Goal: Find specific page/section: Find specific page/section

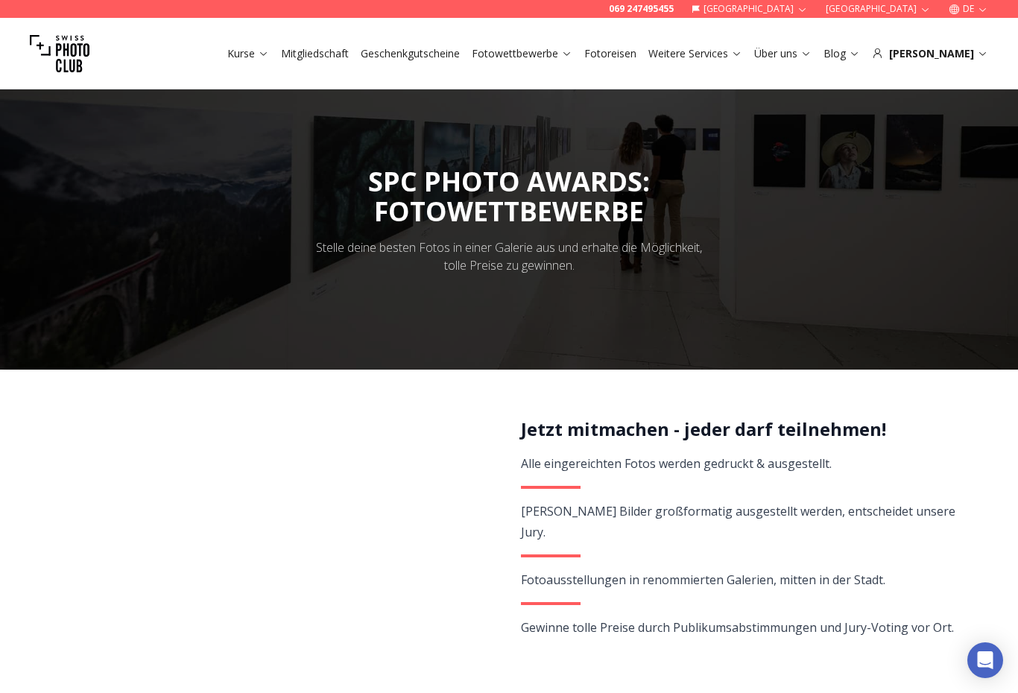
click at [572, 58] on link "Fotowettbewerbe" at bounding box center [522, 53] width 101 height 15
click at [572, 57] on icon at bounding box center [566, 53] width 11 height 11
click at [572, 60] on link "Fotowettbewerbe" at bounding box center [522, 53] width 101 height 15
click at [564, 54] on link "Fotowettbewerbe" at bounding box center [522, 53] width 101 height 15
click at [572, 51] on icon at bounding box center [566, 53] width 11 height 11
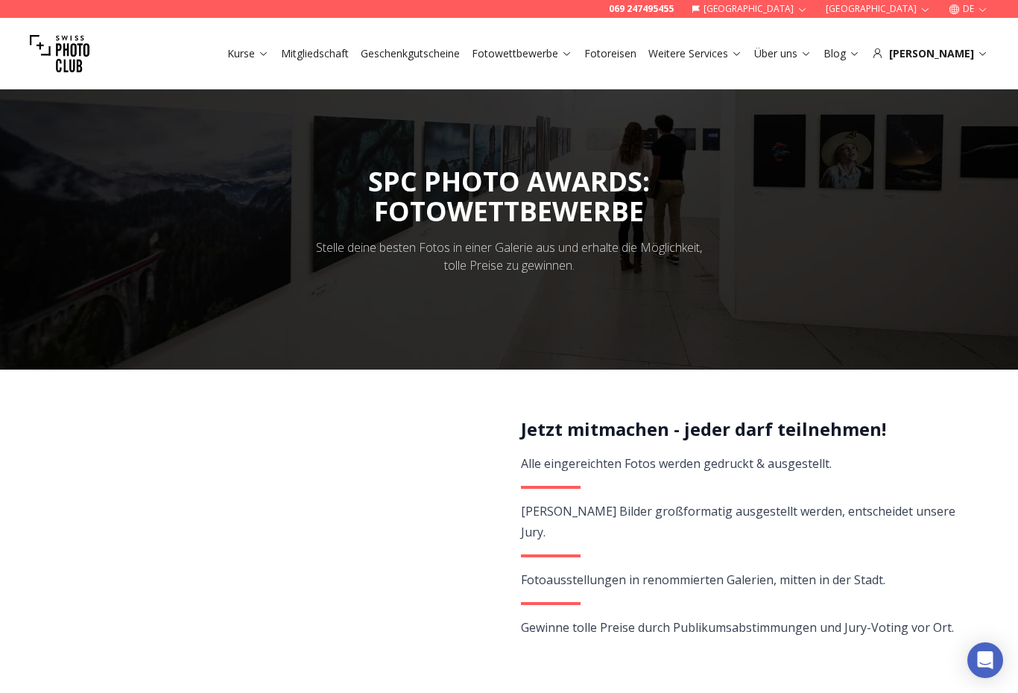
click at [572, 54] on link "Fotowettbewerbe" at bounding box center [522, 53] width 101 height 15
click at [973, 56] on div "[PERSON_NAME]" at bounding box center [930, 53] width 116 height 15
click at [971, 54] on div "[PERSON_NAME]" at bounding box center [930, 53] width 116 height 15
click at [979, 57] on icon at bounding box center [982, 53] width 11 height 11
click at [866, 48] on button "Blog" at bounding box center [842, 53] width 48 height 21
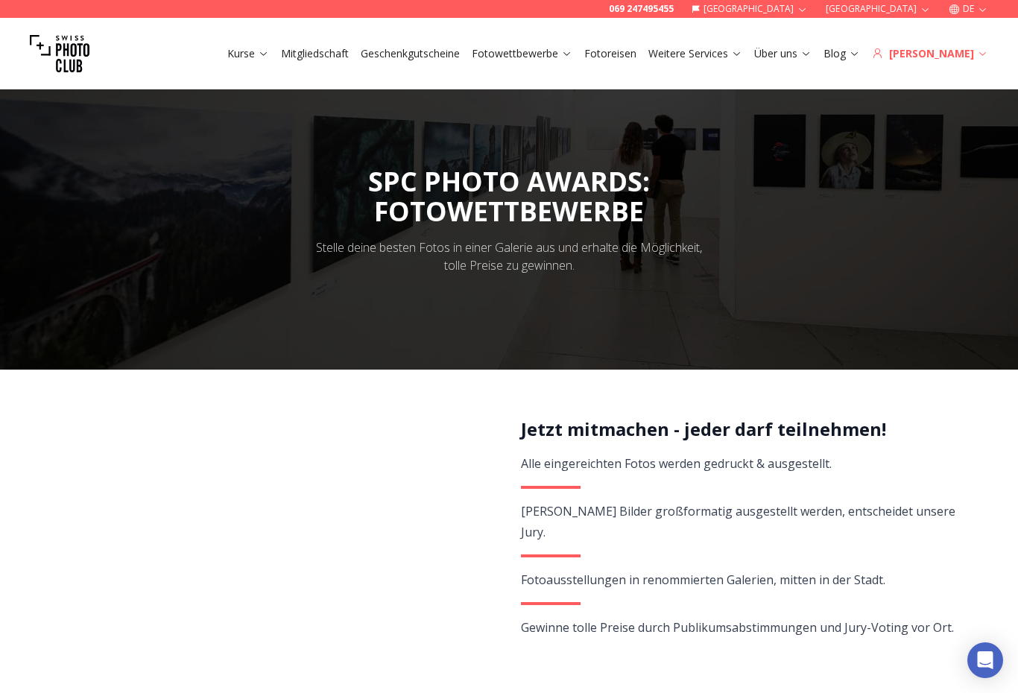
click at [962, 49] on div "[PERSON_NAME]" at bounding box center [930, 53] width 116 height 15
click at [978, 56] on icon at bounding box center [982, 53] width 11 height 11
click at [962, 52] on div "[PERSON_NAME]" at bounding box center [930, 53] width 116 height 15
click at [962, 51] on div "[PERSON_NAME]" at bounding box center [930, 53] width 116 height 15
click at [959, 57] on div "[PERSON_NAME]" at bounding box center [930, 53] width 116 height 15
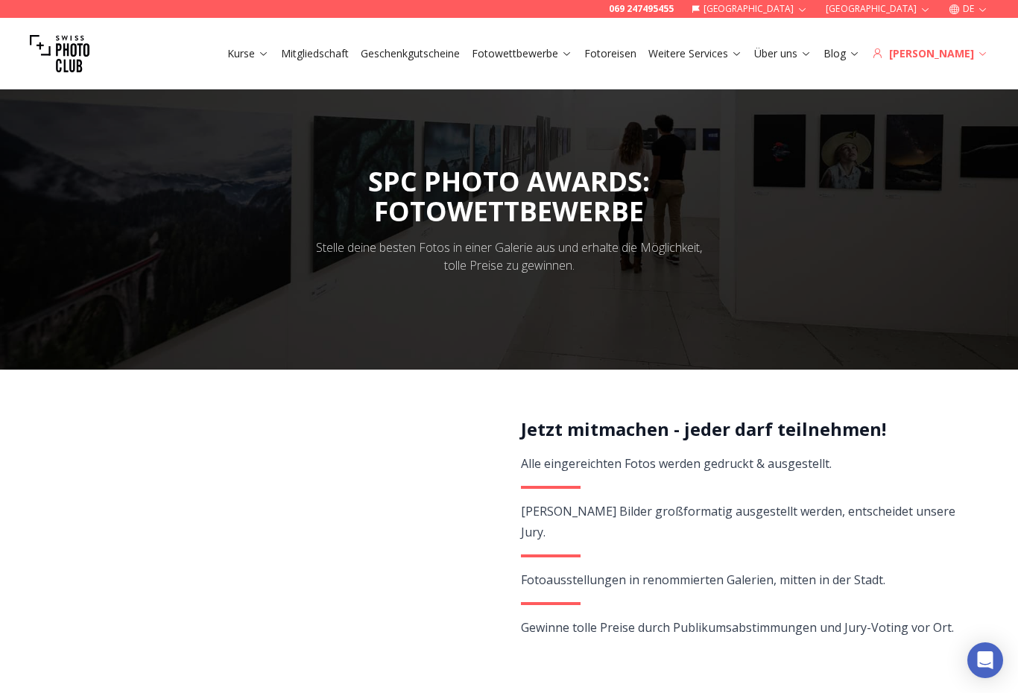
click at [956, 51] on div "[PERSON_NAME]" at bounding box center [930, 53] width 116 height 15
click at [970, 47] on div "[PERSON_NAME]" at bounding box center [930, 53] width 116 height 15
click at [969, 47] on div "[PERSON_NAME]" at bounding box center [930, 53] width 116 height 15
click at [976, 40] on div "Kurse Mitgliedschaft Geschenkgutscheine Fotowettbewerbe Fotoreisen Weitere Serv…" at bounding box center [509, 54] width 1018 height 72
click at [982, 45] on div "Kurse Mitgliedschaft Geschenkgutscheine Fotowettbewerbe Fotoreisen Weitere Serv…" at bounding box center [509, 54] width 1018 height 72
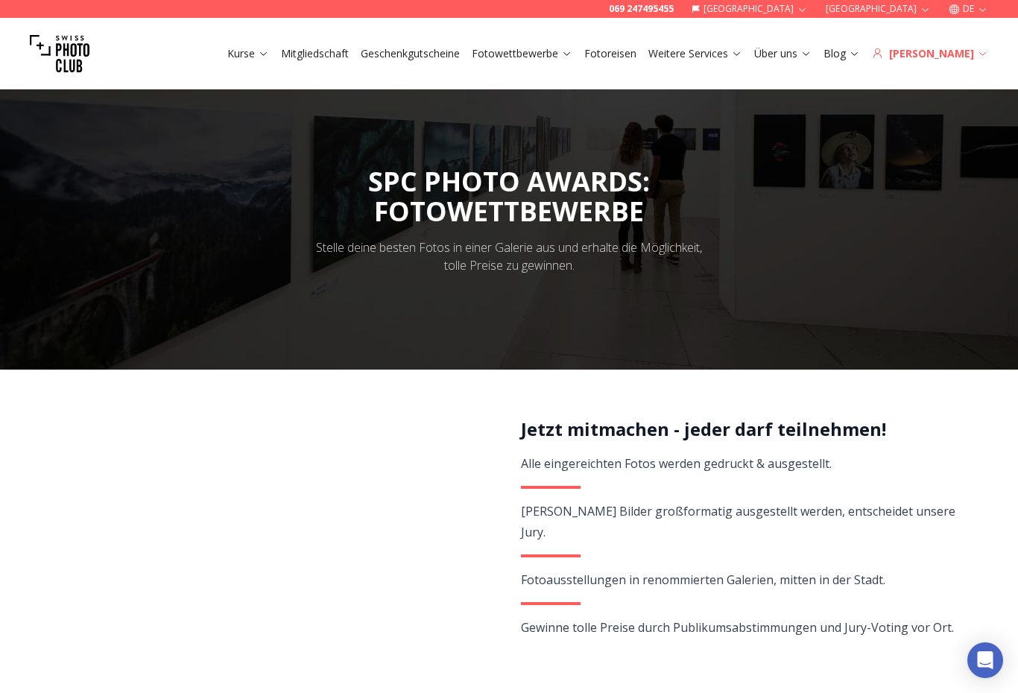
click at [980, 50] on icon at bounding box center [982, 53] width 11 height 11
click at [984, 43] on div "Kurse Mitgliedschaft Geschenkgutscheine Fotowettbewerbe Fotoreisen Weitere Serv…" at bounding box center [509, 54] width 1018 height 72
click at [979, 58] on icon at bounding box center [982, 53] width 11 height 11
click at [78, 56] on img at bounding box center [60, 54] width 60 height 60
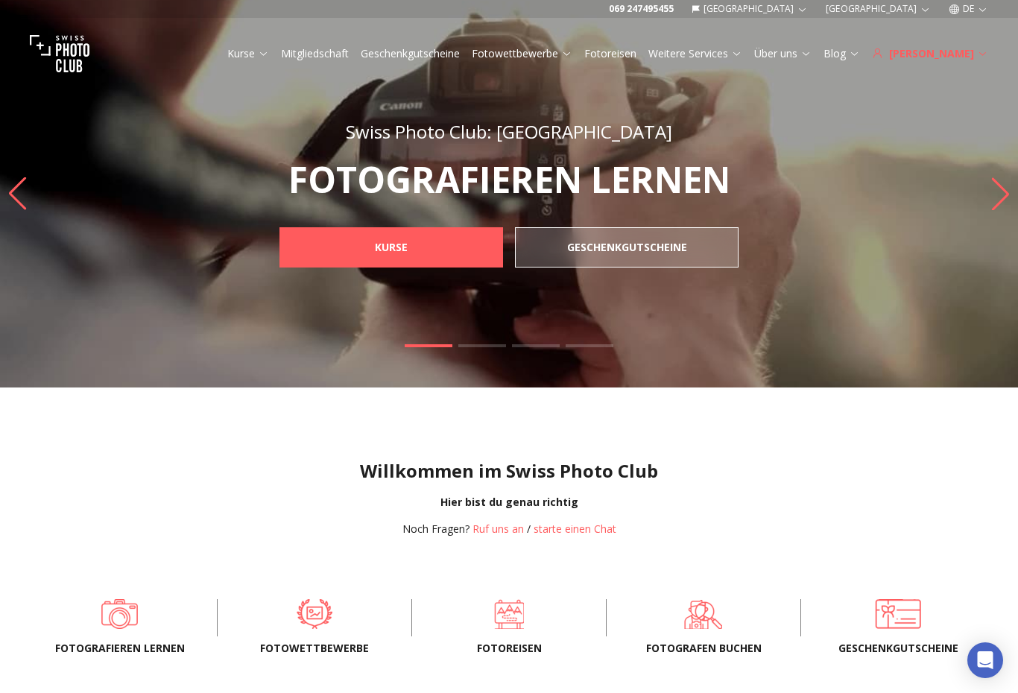
click at [974, 60] on div "[PERSON_NAME]" at bounding box center [930, 53] width 116 height 15
click at [985, 62] on div "Kurse Mitgliedschaft Geschenkgutscheine Fotowettbewerbe Fotoreisen Weitere Serv…" at bounding box center [509, 54] width 1018 height 72
click at [957, 59] on div "[PERSON_NAME]" at bounding box center [930, 53] width 116 height 15
click at [961, 49] on div "[PERSON_NAME]" at bounding box center [930, 53] width 116 height 15
click at [951, 53] on div "[PERSON_NAME]" at bounding box center [930, 53] width 116 height 15
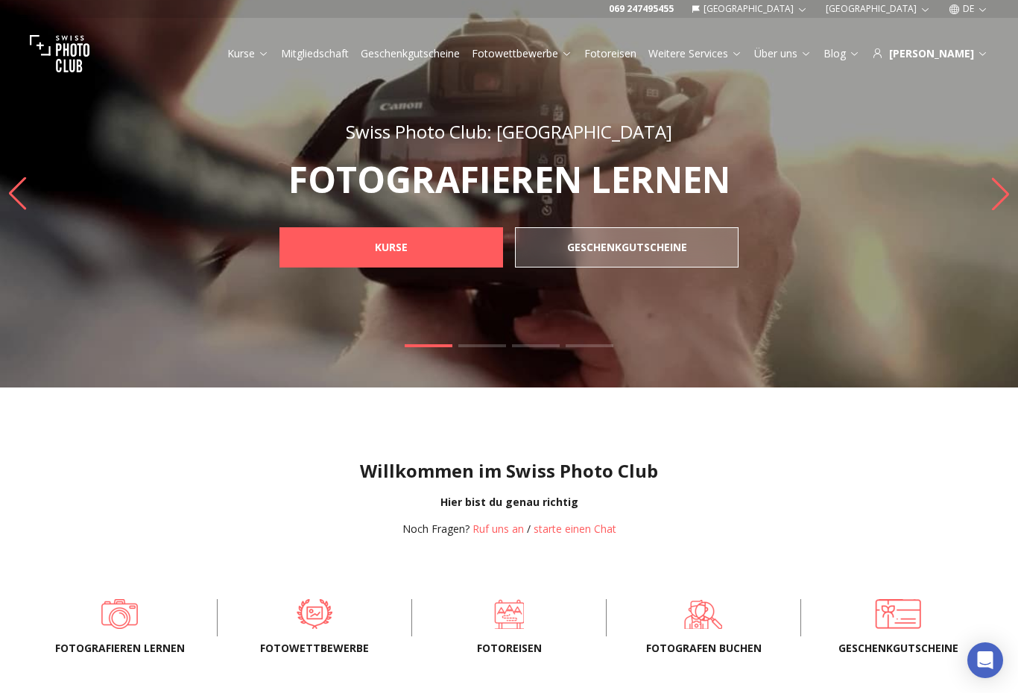
click at [958, 44] on div "Kurse Mitgliedschaft Geschenkgutscheine Fotowettbewerbe Fotoreisen Weitere Serv…" at bounding box center [509, 54] width 1018 height 72
click at [971, 36] on div "Kurse Mitgliedschaft Geschenkgutscheine Fotowettbewerbe Fotoreisen Weitere Serv…" at bounding box center [509, 54] width 1018 height 72
click at [572, 58] on link "Fotowettbewerbe" at bounding box center [522, 53] width 101 height 15
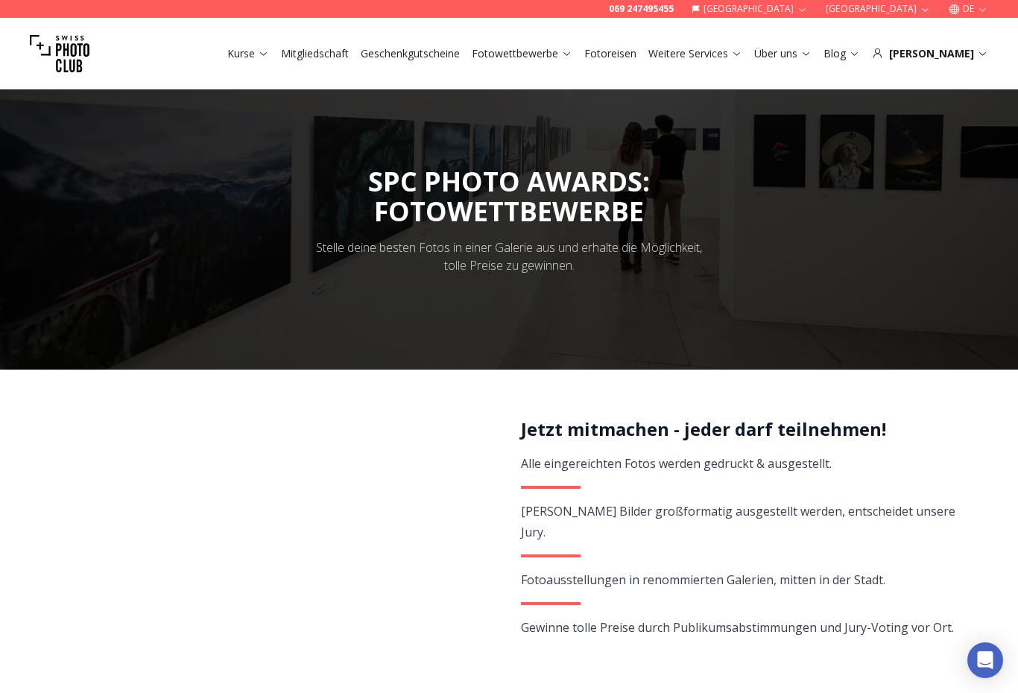
click at [570, 55] on icon at bounding box center [566, 54] width 7 height 4
